Goal: Find specific page/section: Find specific page/section

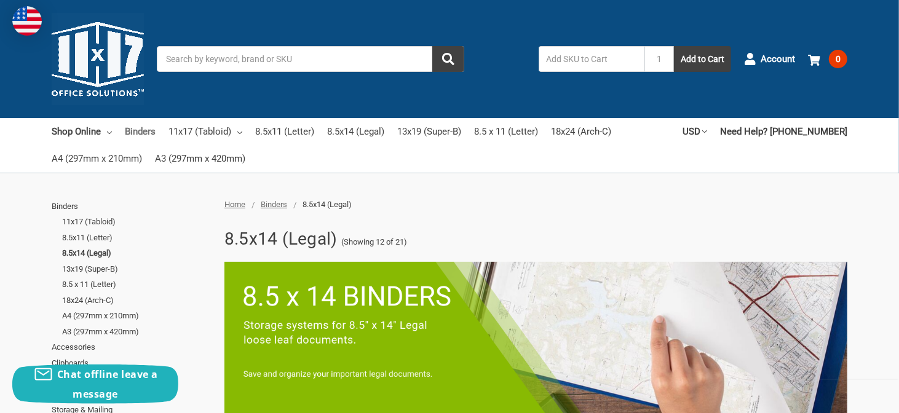
click at [129, 126] on link "Binders" at bounding box center [140, 131] width 31 height 27
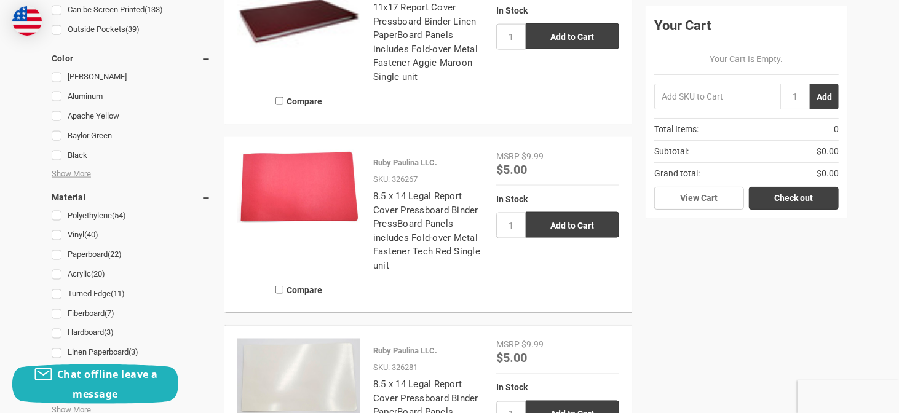
scroll to position [1065, 0]
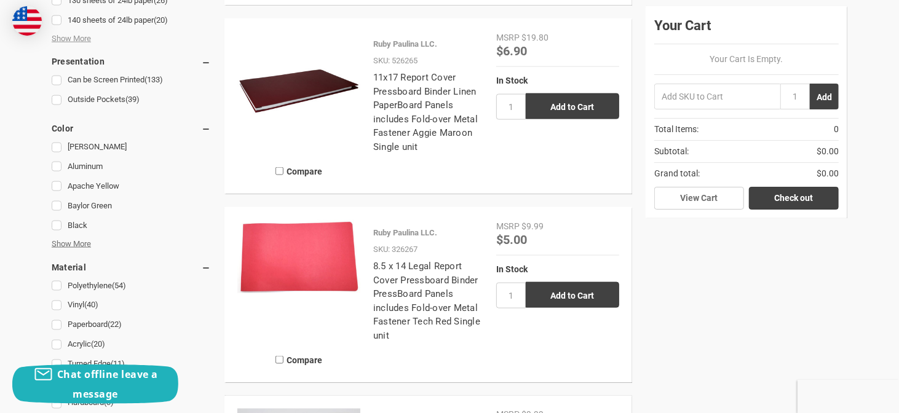
click at [84, 243] on span "Show More" at bounding box center [71, 244] width 39 height 12
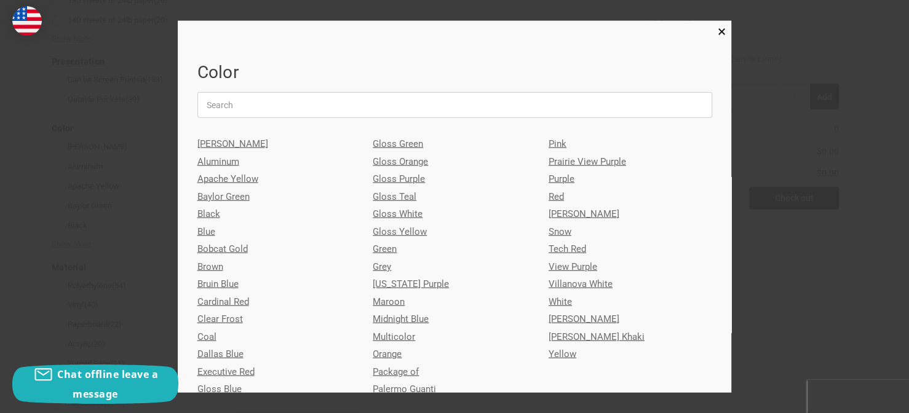
click at [550, 197] on link "Red" at bounding box center [630, 197] width 164 height 18
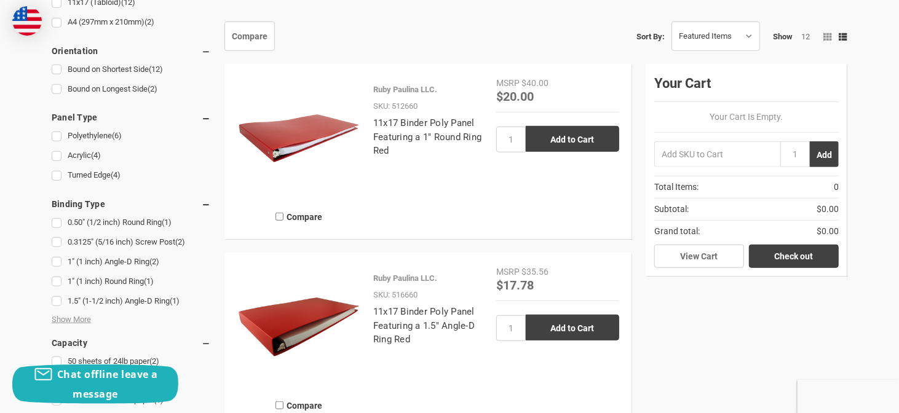
scroll to position [574, 0]
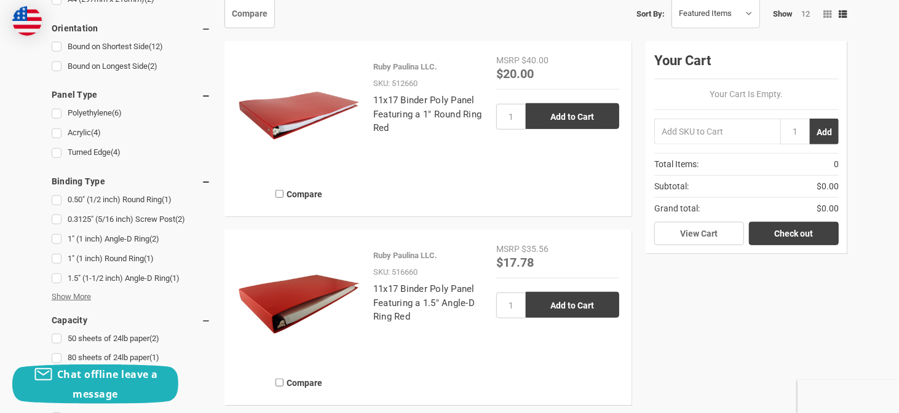
click at [78, 297] on span "Show More" at bounding box center [71, 297] width 39 height 12
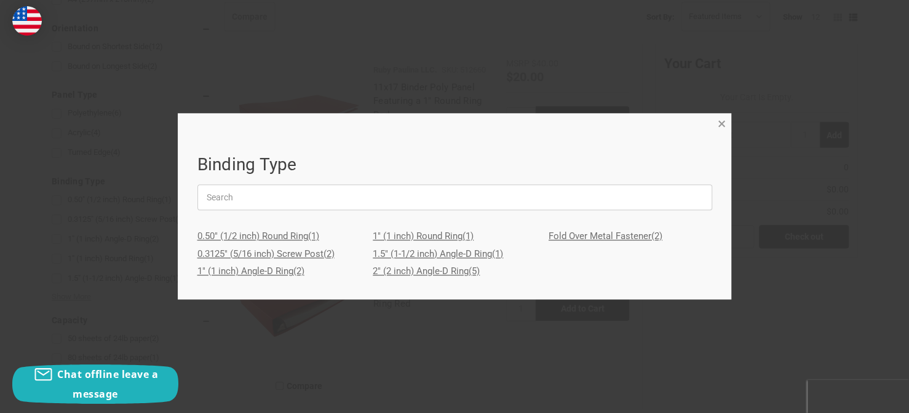
click at [719, 125] on span "×" at bounding box center [722, 124] width 8 height 18
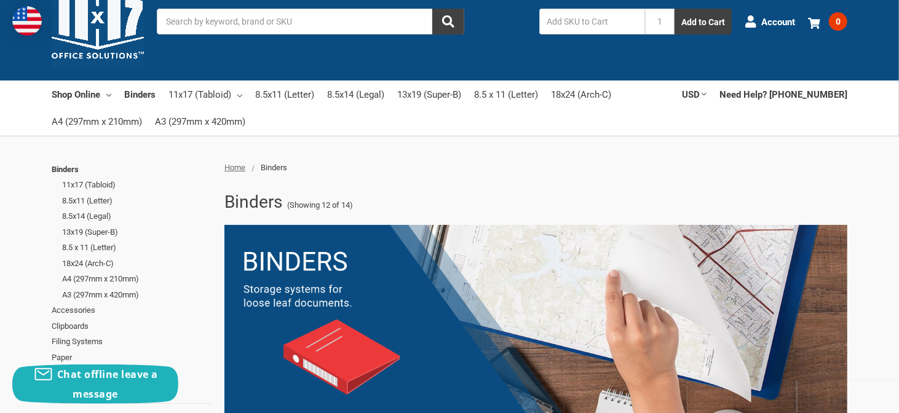
scroll to position [0, 0]
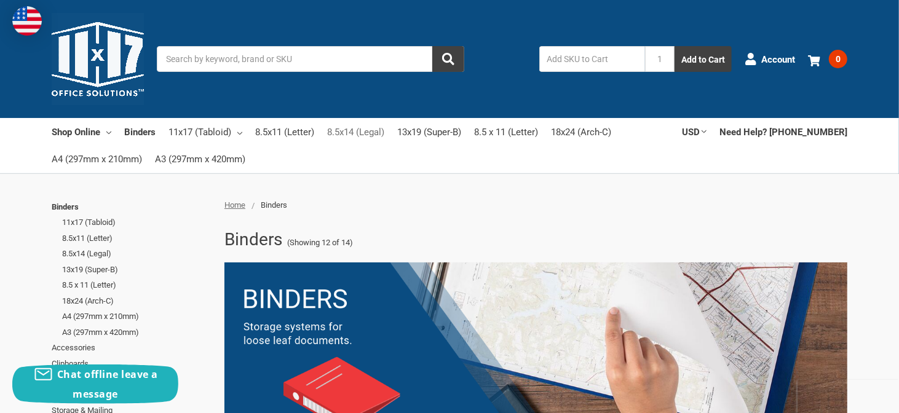
click at [349, 127] on link "8.5x14 (Legal)" at bounding box center [355, 132] width 57 height 27
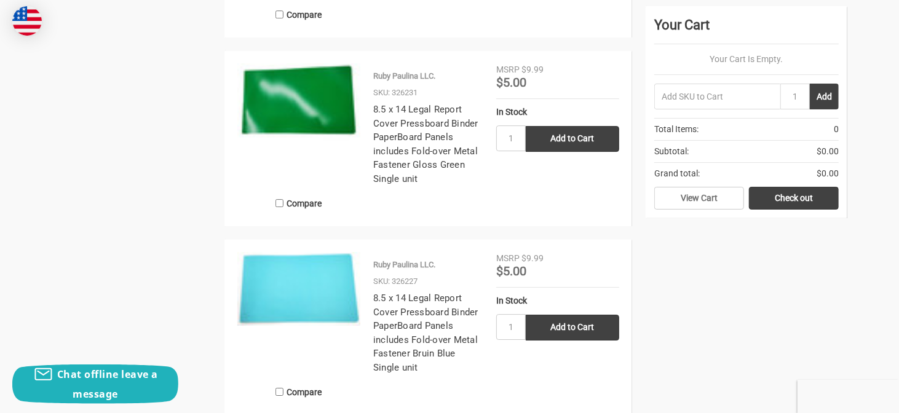
scroll to position [2787, 0]
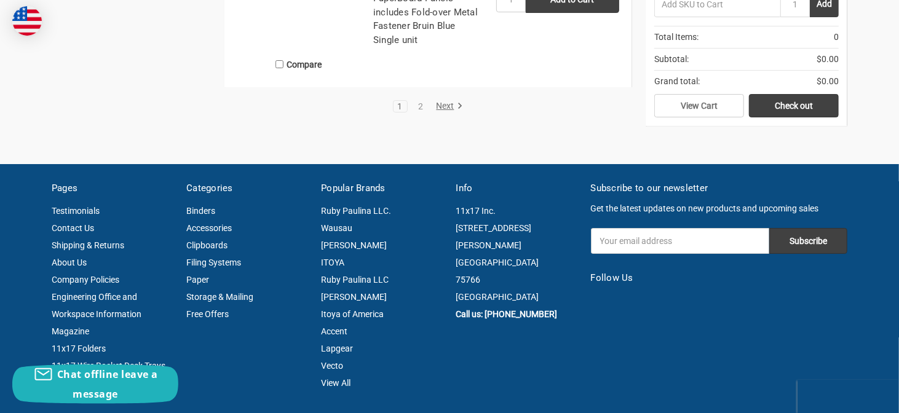
click at [445, 109] on link "Next" at bounding box center [447, 106] width 31 height 11
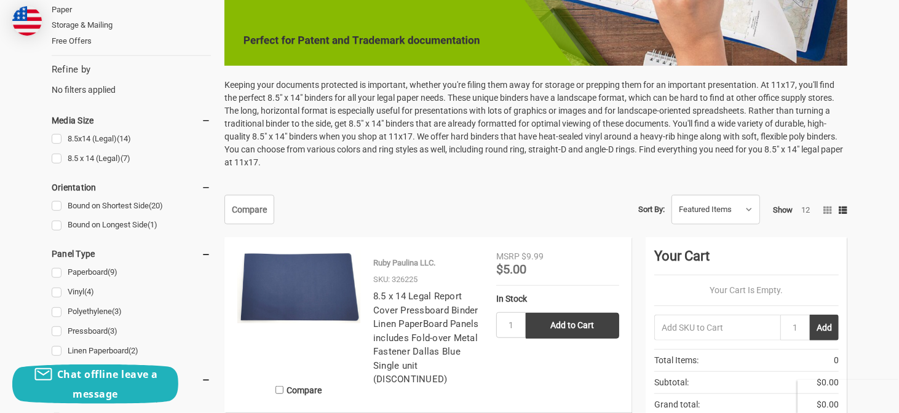
scroll to position [246, 0]
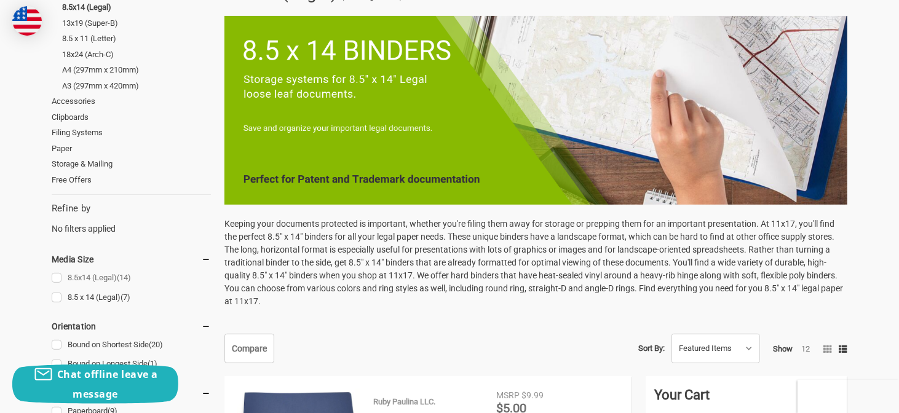
click at [100, 282] on link "8.5x14 (Legal) (14)" at bounding box center [131, 278] width 159 height 17
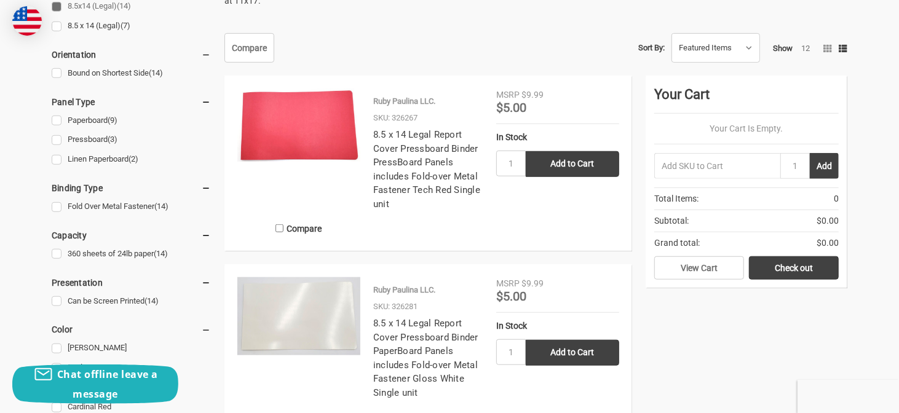
scroll to position [409, 0]
